Goal: Information Seeking & Learning: Learn about a topic

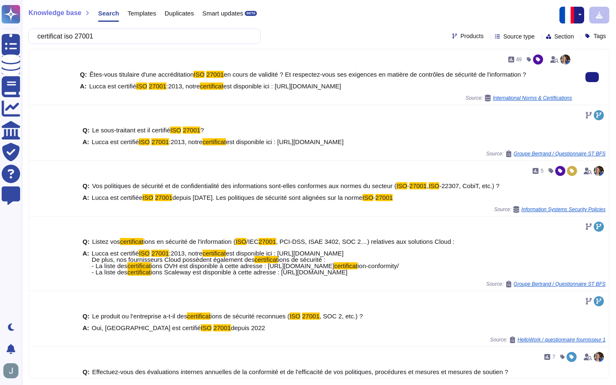
drag, startPoint x: 90, startPoint y: 85, endPoint x: 401, endPoint y: 93, distance: 311.8
click at [401, 93] on div "Q: Êtes-vous titulaire d'une accréditation ISO 27001 en cours de validité ? Et …" at bounding box center [326, 80] width 492 height 28
copy span "Lucca est certifié ISO 27001 :2013, notre certificat est disponible ici : [URL]…"
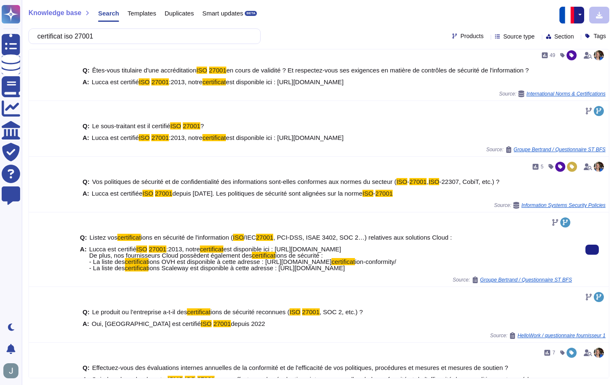
scroll to position [5, 0]
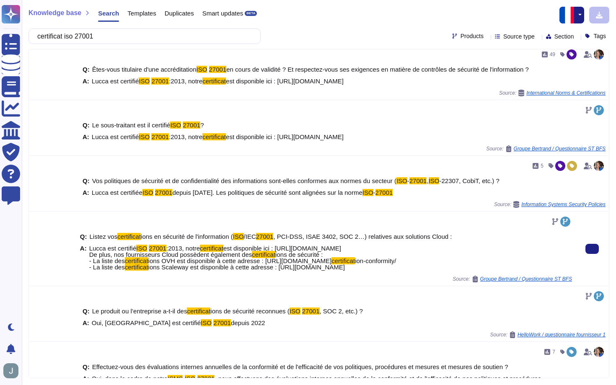
drag, startPoint x: 115, startPoint y: 254, endPoint x: 447, endPoint y: 267, distance: 332.5
click at [396, 267] on span "Lucca est certifié ISO 27001 :2013, notre certificat est disponible ici : [URL]…" at bounding box center [242, 257] width 307 height 25
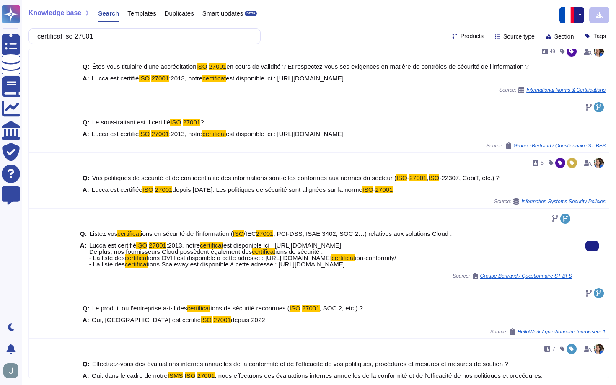
copy span "nos fournisseurs Cloud possèdent également des certificat ions de sécurité : - …"
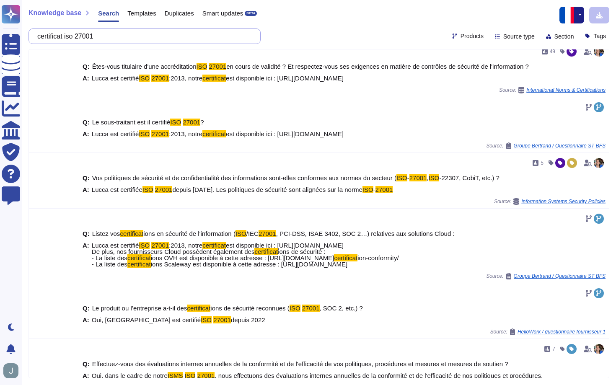
click at [151, 40] on input "certificat iso 27001" at bounding box center [142, 36] width 219 height 15
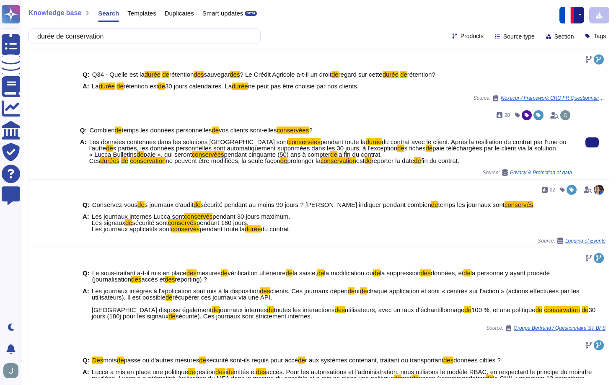
drag, startPoint x: 90, startPoint y: 143, endPoint x: 243, endPoint y: 151, distance: 152.7
click at [243, 151] on span "Les données contenues dans les solutions [GEOGRAPHIC_DATA] sont conservées pend…" at bounding box center [330, 151] width 483 height 25
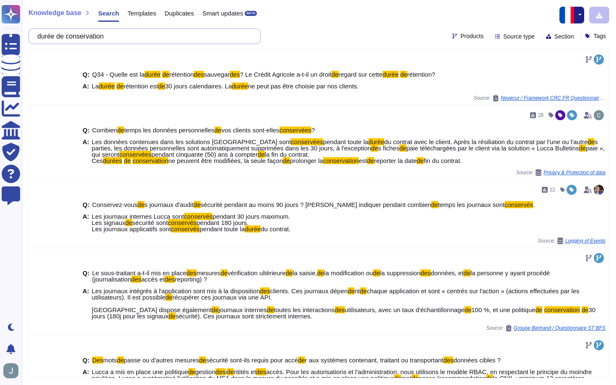
click at [105, 34] on input "durée de conservation" at bounding box center [142, 36] width 219 height 15
paste input "gestion des incidents"
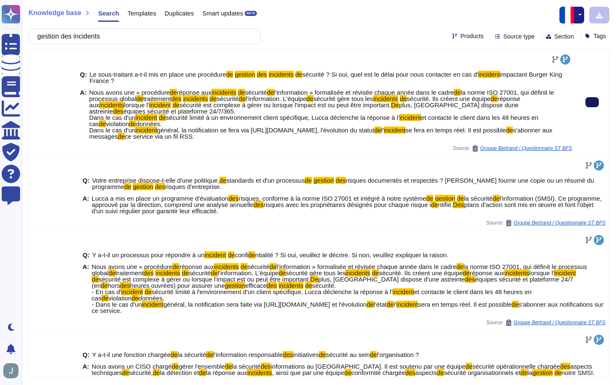
click at [592, 102] on icon at bounding box center [592, 102] width 0 height 0
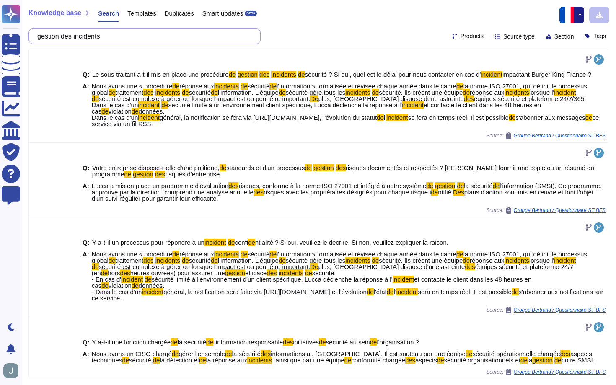
click at [206, 41] on input "gestion des incidents" at bounding box center [142, 36] width 219 height 15
paste input "En cas de violation de données, une procédure de déclaration de sinistre auprès…"
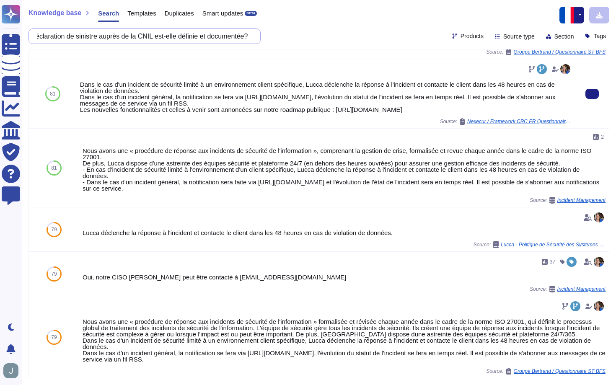
scroll to position [138, 0]
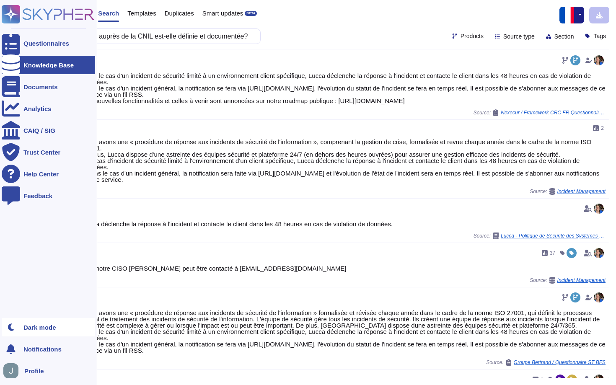
type input "En cas de violation de données, une procédure de déclaration de sinistre auprès…"
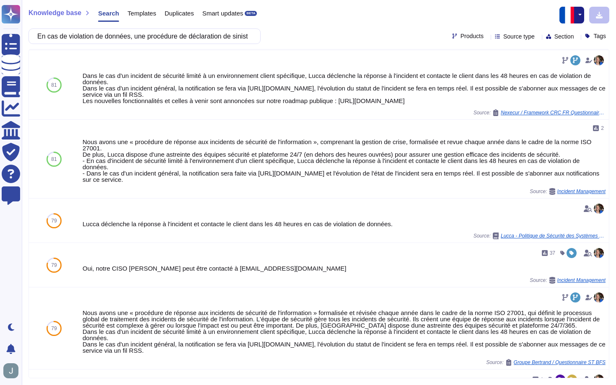
click at [149, 19] on div "Templates" at bounding box center [137, 15] width 37 height 17
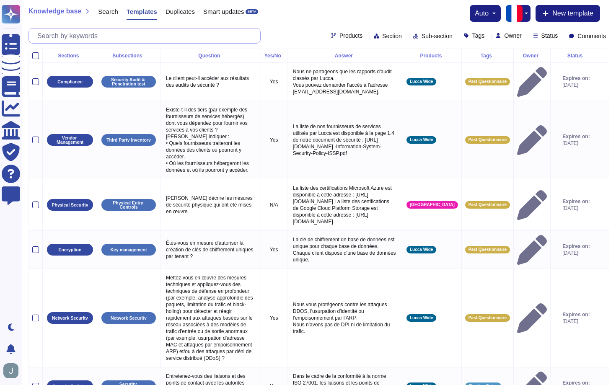
click at [141, 39] on input "text" at bounding box center [146, 35] width 227 height 15
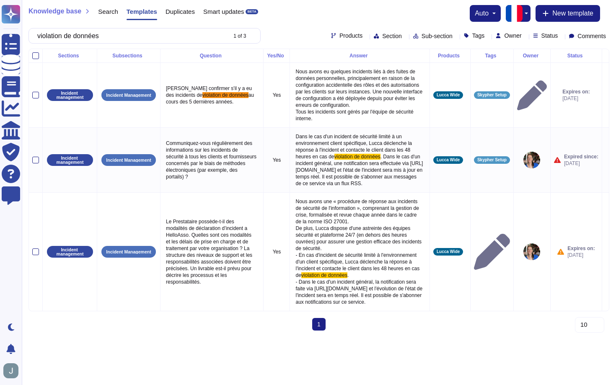
type input "violation de données"
click at [331, 35] on div "Products" at bounding box center [348, 36] width 35 height 6
click at [382, 34] on span "Section" at bounding box center [392, 36] width 20 height 6
type input "pri"
click at [362, 76] on span "Privacy" at bounding box center [361, 76] width 21 height 8
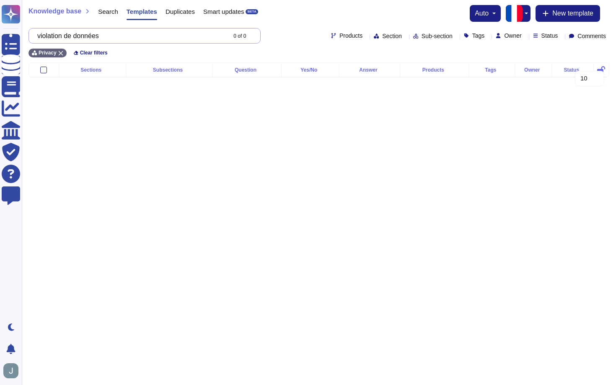
click at [127, 40] on input "violation de données" at bounding box center [129, 35] width 193 height 15
click at [86, 37] on input "violation de données" at bounding box center [129, 35] width 193 height 15
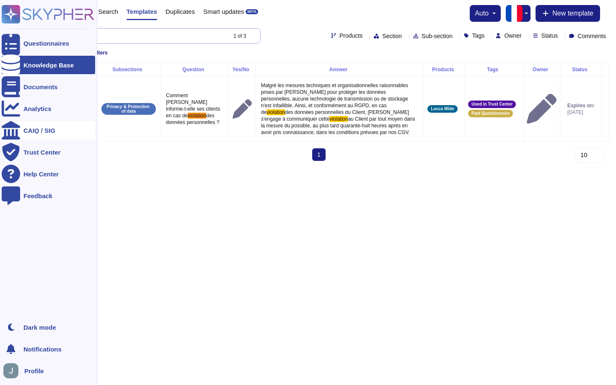
click at [101, 41] on input "violation" at bounding box center [129, 35] width 193 height 15
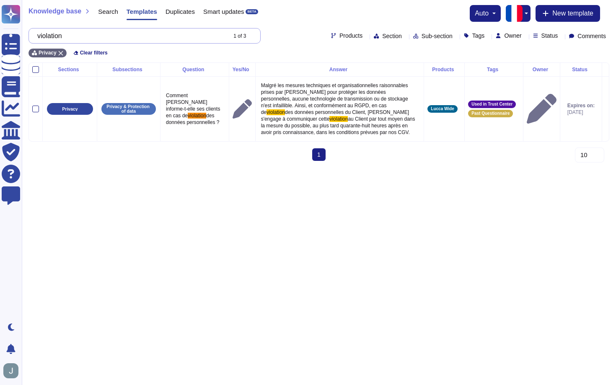
click at [101, 41] on input "violation" at bounding box center [129, 35] width 193 height 15
paste input "Le logiciel permet-il un archivage automatique des données personnelles? (si ap…"
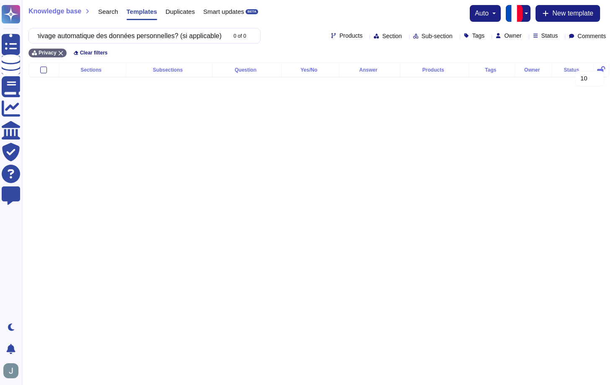
type input "Le logiciel permet-il un archivage automatique des données personnelles? (si ap…"
click at [105, 12] on span "Search" at bounding box center [108, 11] width 20 height 6
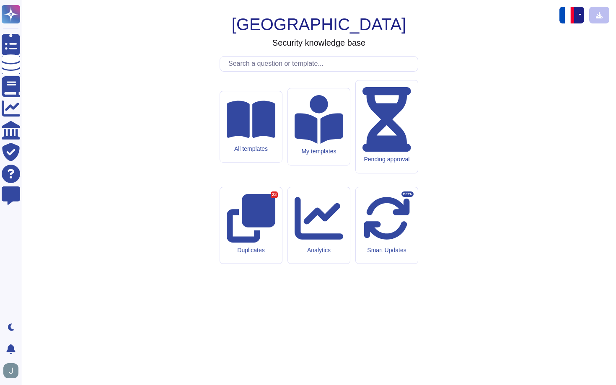
click at [269, 71] on input "text" at bounding box center [321, 64] width 194 height 15
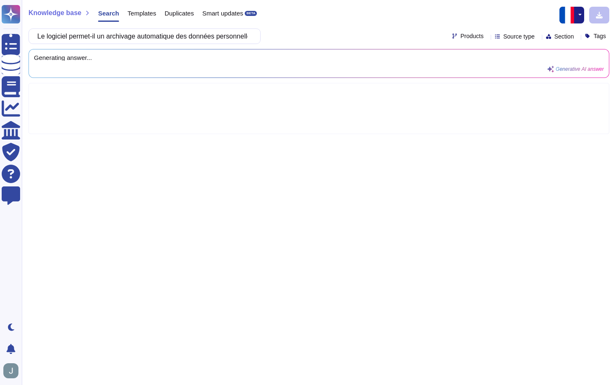
scroll to position [0, 65]
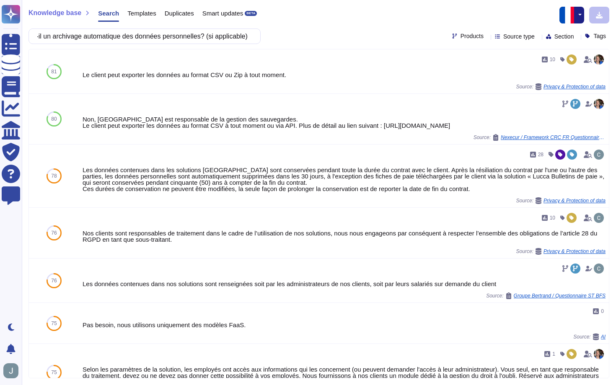
click at [139, 33] on input "Le logiciel permet-il un archivage automatique des données personnelles? (si ap…" at bounding box center [142, 36] width 219 height 15
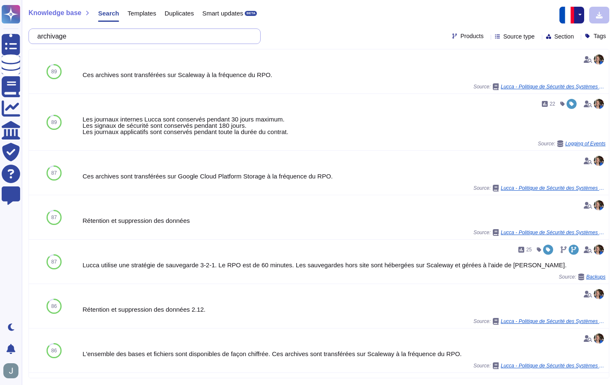
click at [67, 39] on input "archivage" at bounding box center [142, 36] width 219 height 15
paste input "Le logiciel permet-il le chiffrement des données personnelles? (si applicable)"
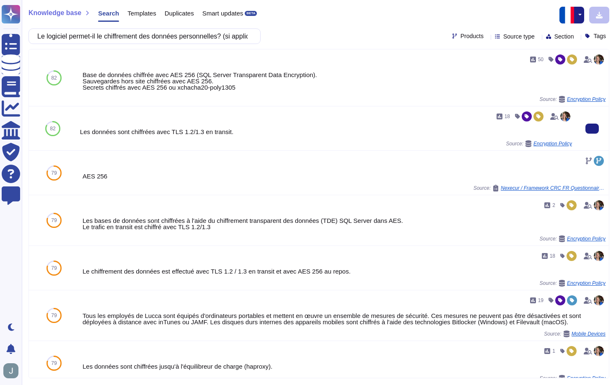
click at [211, 141] on div "Source: Encryption Policy" at bounding box center [326, 143] width 492 height 7
click at [147, 40] on input "Le logiciel permet-il le chiffrement des données personnelles? (si applicable)" at bounding box center [142, 36] width 219 height 15
paste input "Si le recours à la sous-traitance ultérieure fait partie du contrat avec le ST,…"
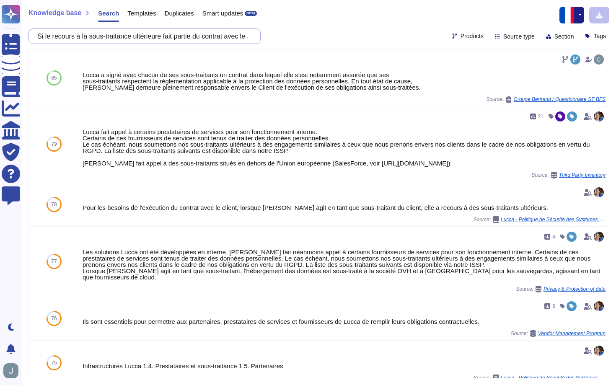
click at [168, 39] on input "Si le recours à la sous-traitance ultérieure fait partie du contrat avec le ST,…" at bounding box center [142, 36] width 219 height 15
paste input "Le ST a-t-il mis en place des mesures de sécurité organisationnelles et techniq…"
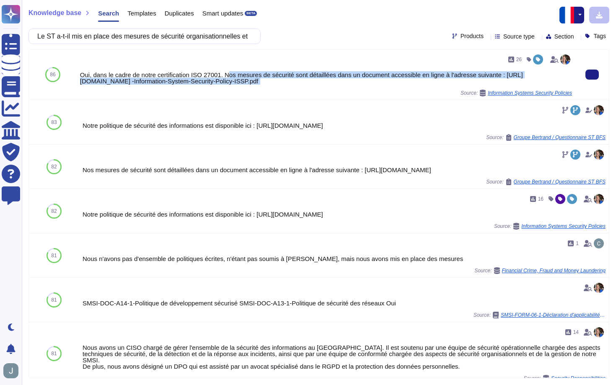
drag, startPoint x: 231, startPoint y: 74, endPoint x: 409, endPoint y: 88, distance: 178.6
click at [409, 88] on div "26 Oui, dans le cadre de notre certification ISO 27001. Nos mesures de sécurité…" at bounding box center [326, 75] width 492 height 44
copy div "os mesures de sécurité sont détaillées dans un document accessible en ligne à l…"
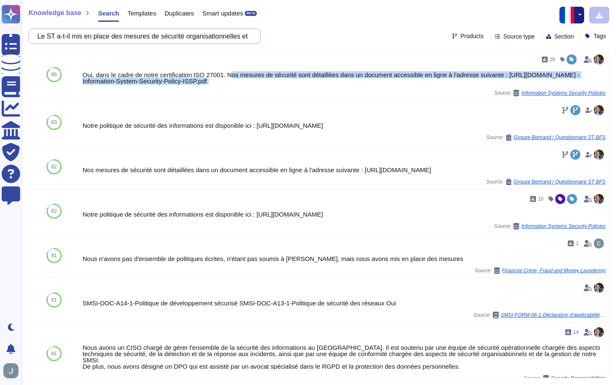
click at [189, 38] on input "Le ST a-t-il mis en place des mesures de sécurité organisationnelles et techniq…" at bounding box center [142, 36] width 219 height 15
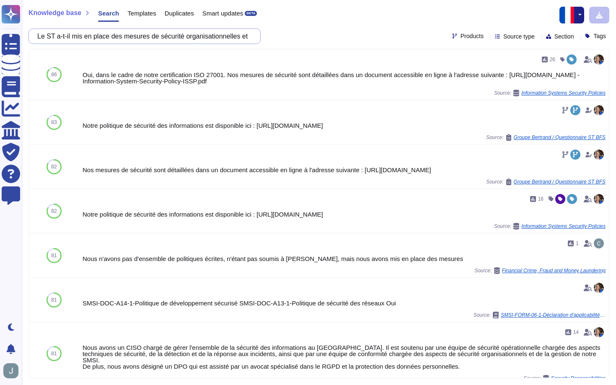
click at [189, 38] on input "Le ST a-t-il mis en place des mesures de sécurité organisationnelles et techniq…" at bounding box center [142, 36] width 219 height 15
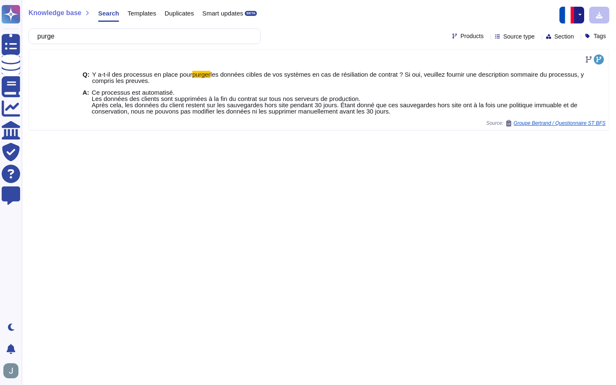
type input "purge"
click at [136, 15] on span "Templates" at bounding box center [141, 13] width 28 height 6
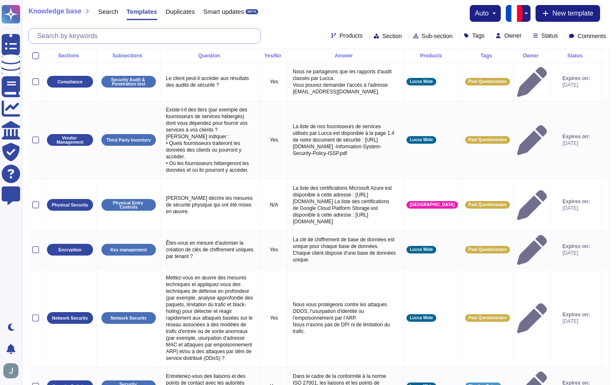
click at [131, 40] on input "text" at bounding box center [146, 35] width 227 height 15
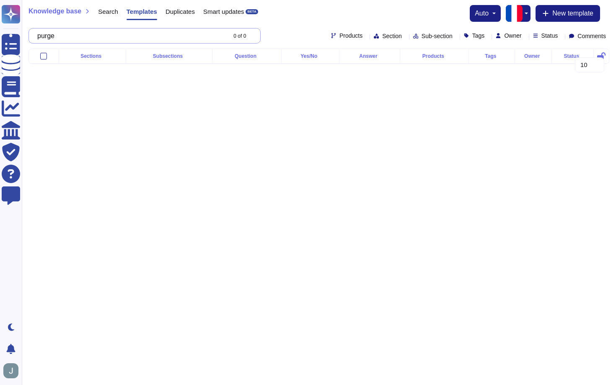
click at [104, 34] on input "purge" at bounding box center [129, 35] width 193 height 15
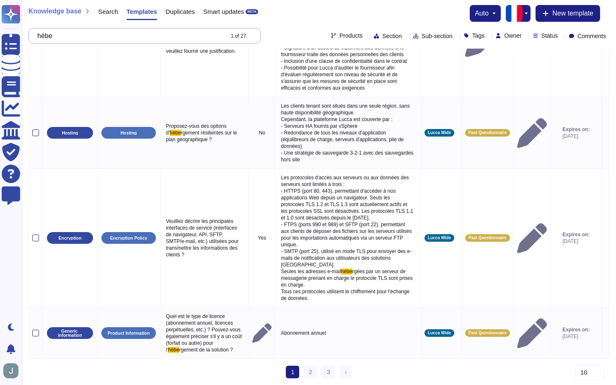
scroll to position [1137, 0]
type input "hébe"
click at [305, 370] on link "2" at bounding box center [310, 372] width 13 height 13
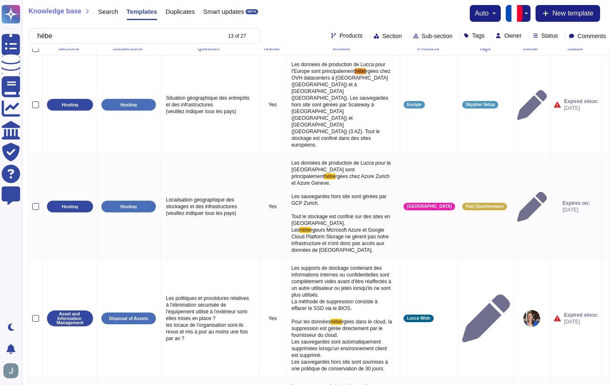
scroll to position [0, 0]
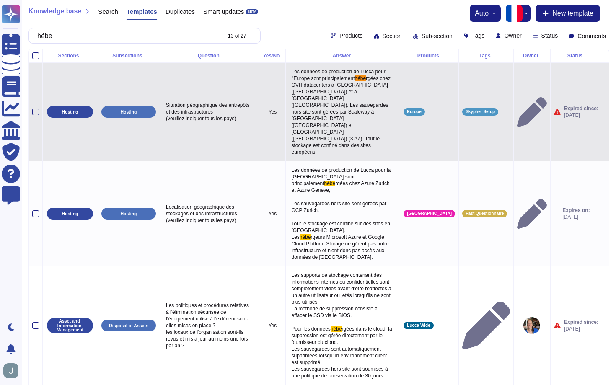
click at [374, 93] on span "rgées chez OVH datacenters à [GEOGRAPHIC_DATA] ([GEOGRAPHIC_DATA]) et à [GEOGRA…" at bounding box center [341, 115] width 101 height 80
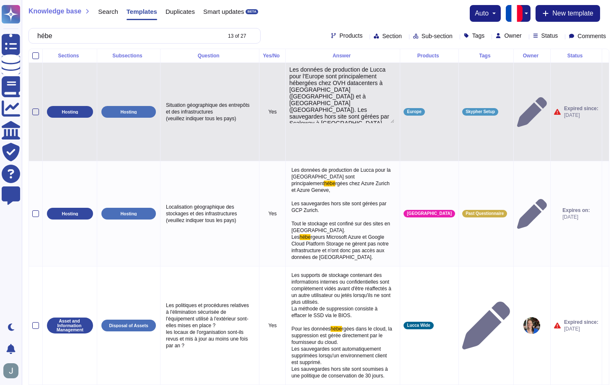
type textarea "Les données de production de Lucca pour l'Europe sont principalement hébergées …"
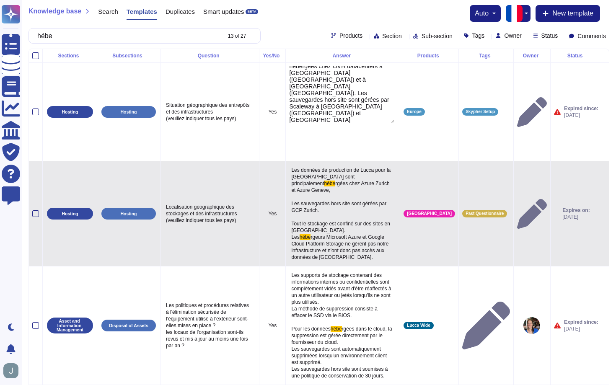
drag, startPoint x: 313, startPoint y: 70, endPoint x: 387, endPoint y: 143, distance: 104.0
